Goal: Transaction & Acquisition: Purchase product/service

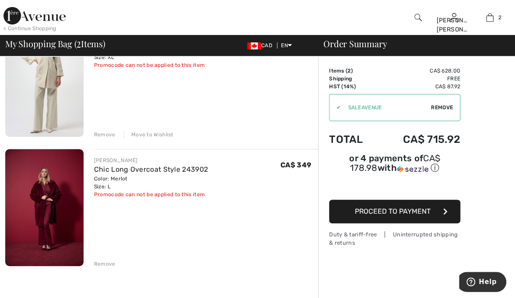
scroll to position [112, 0]
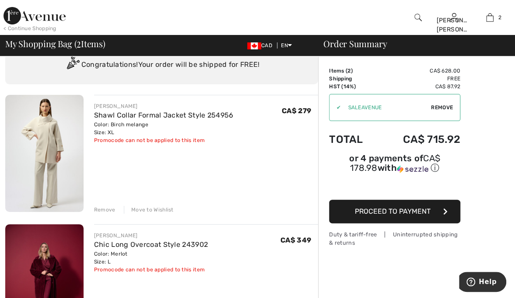
scroll to position [35, 0]
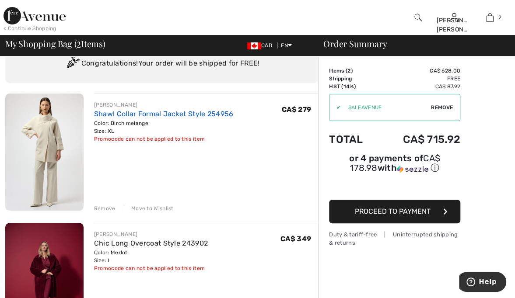
click at [120, 112] on link "Shawl Collar Formal Jacket Style 254956" at bounding box center [164, 114] width 140 height 8
click at [65, 123] on img at bounding box center [44, 152] width 78 height 117
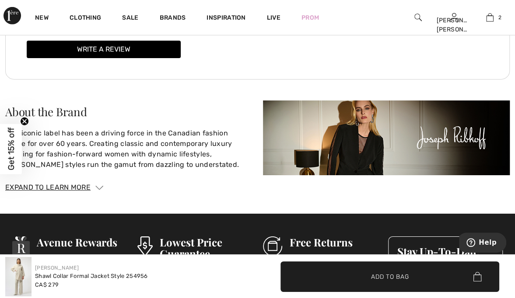
scroll to position [1318, 0]
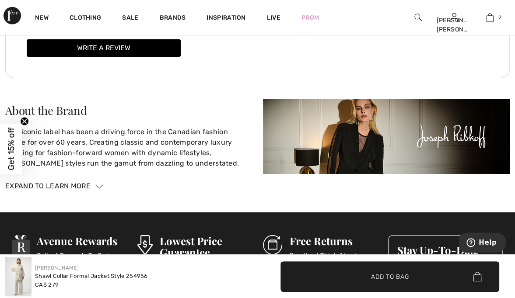
click at [448, 64] on div "Write a review Leave us a review Your review of Shawl Collar Formal Jacket Styl…" at bounding box center [257, 48] width 504 height 60
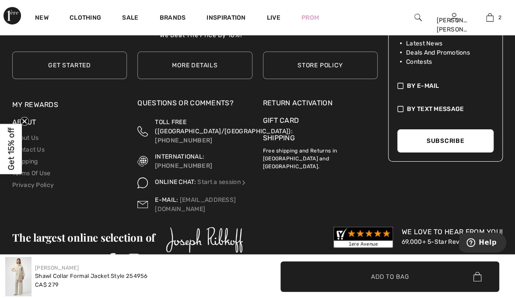
scroll to position [1559, 0]
